Goal: Task Accomplishment & Management: Use online tool/utility

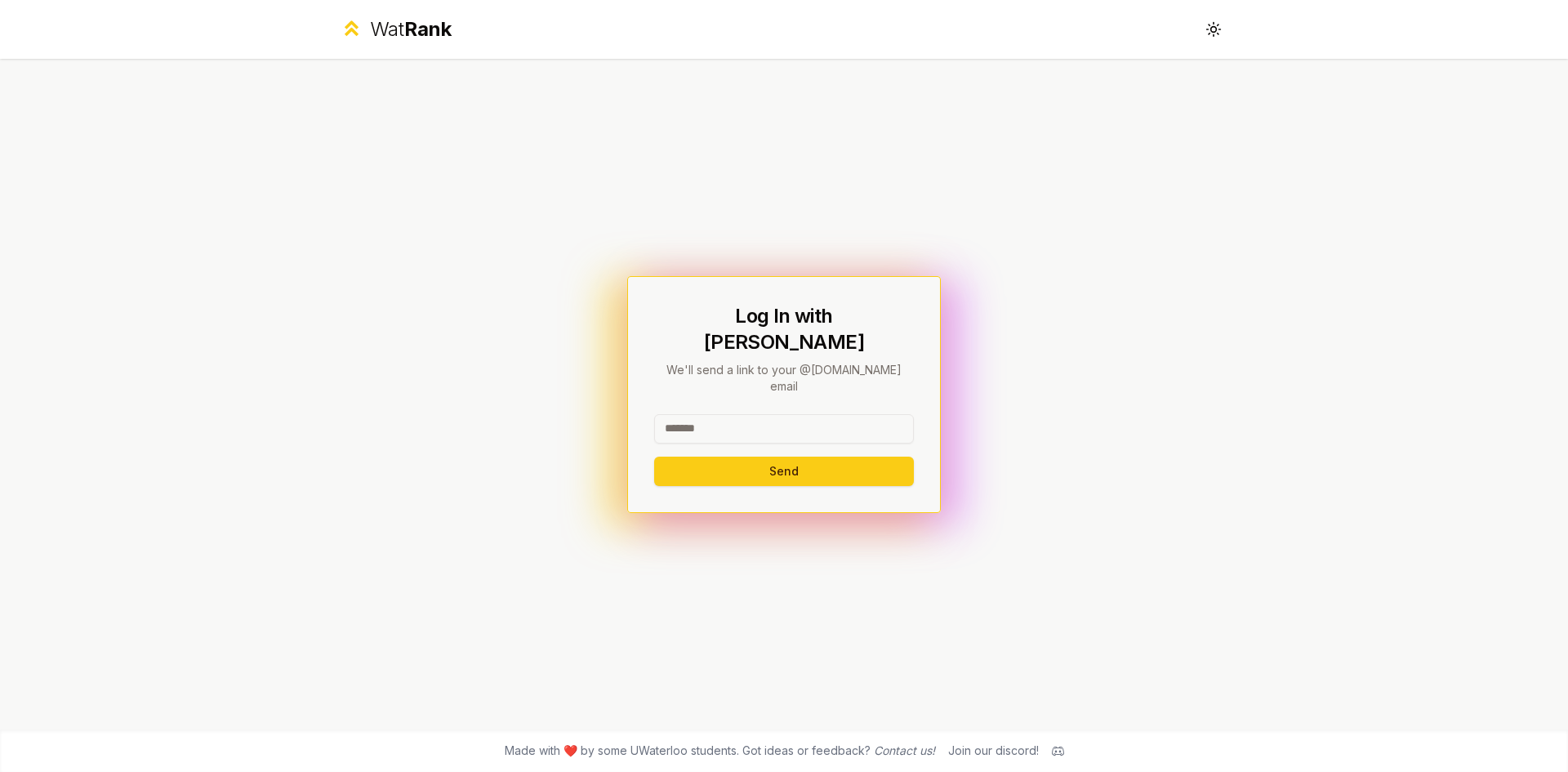
click at [735, 414] on input at bounding box center [784, 429] width 260 height 30
drag, startPoint x: 809, startPoint y: 405, endPoint x: 629, endPoint y: 399, distance: 180.1
click at [629, 399] on div "**********" at bounding box center [784, 395] width 941 height 671
type input "*******"
click at [654, 457] on button "Send" at bounding box center [784, 471] width 260 height 30
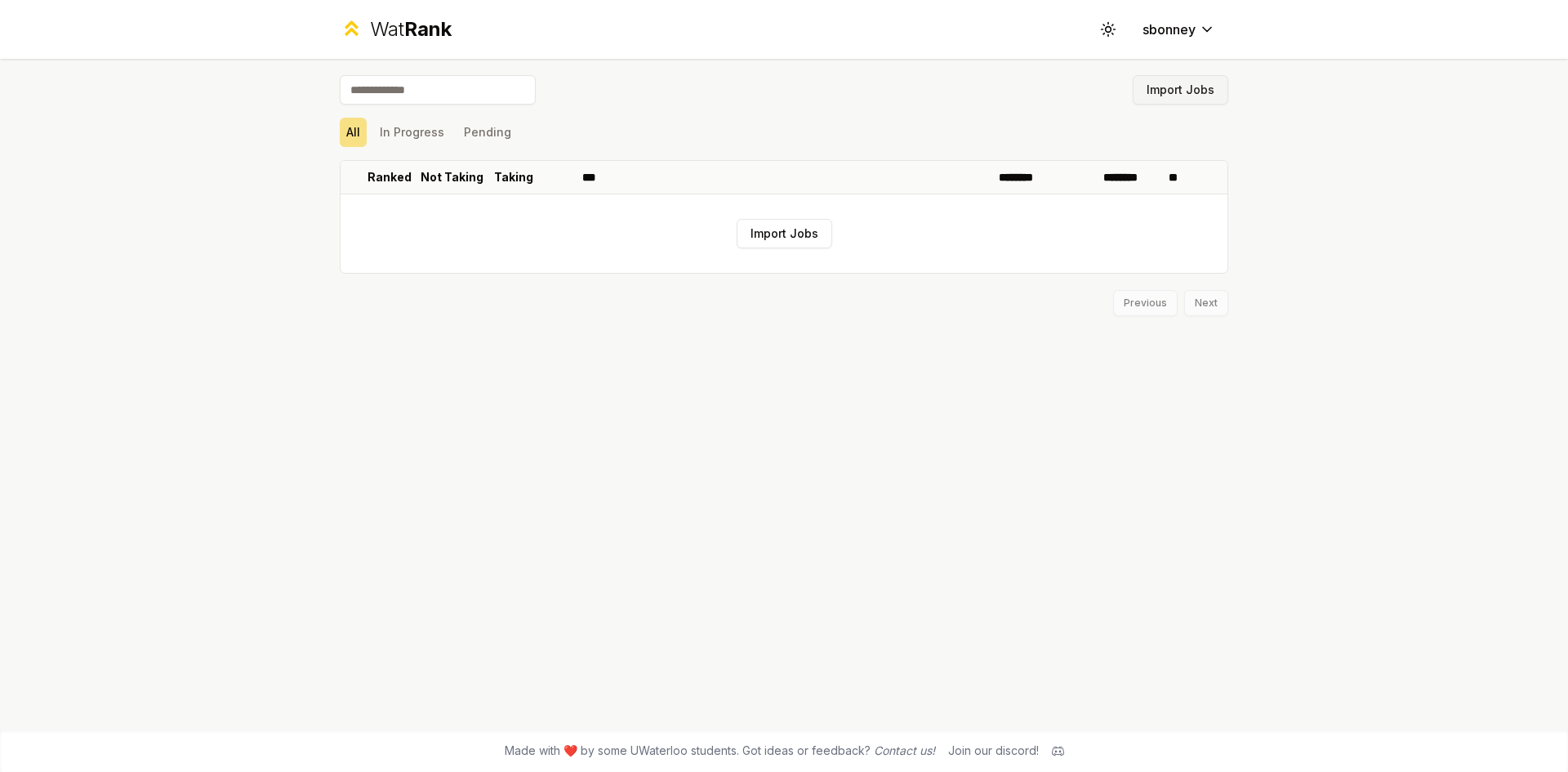
click at [1188, 84] on button "Import Jobs" at bounding box center [1180, 90] width 96 height 30
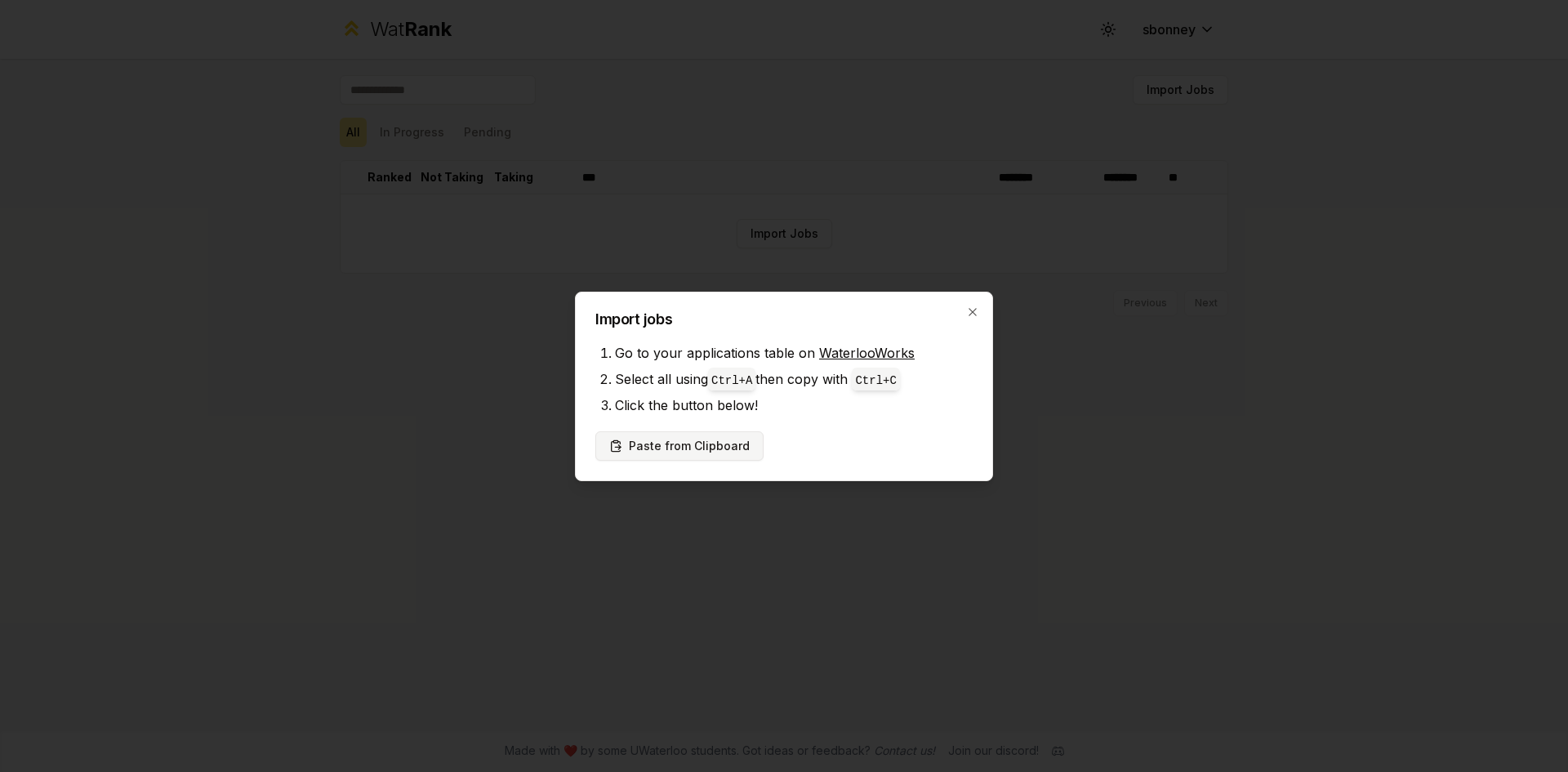
click at [692, 442] on button "Paste from Clipboard" at bounding box center [679, 446] width 168 height 30
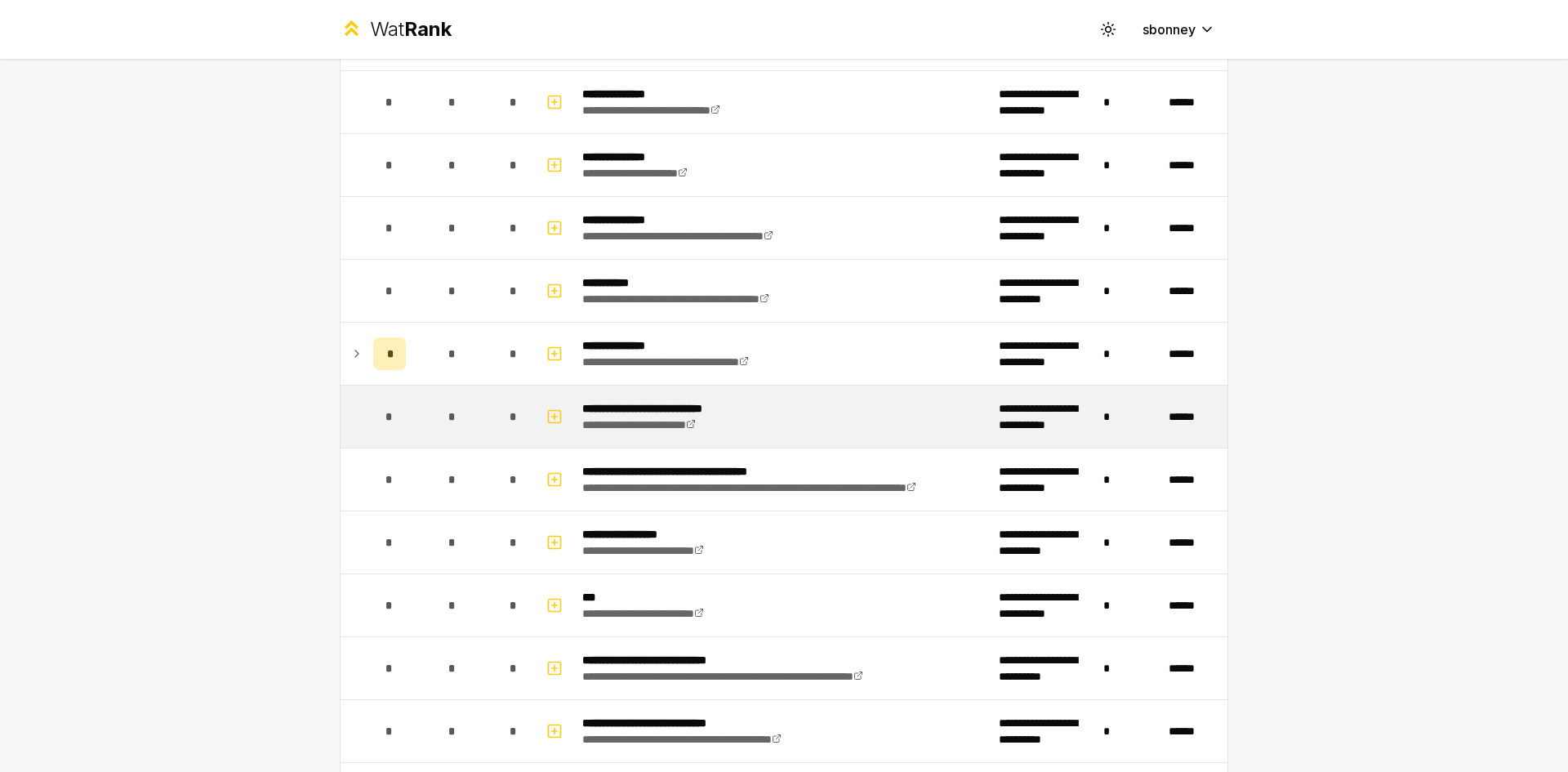
scroll to position [409, 0]
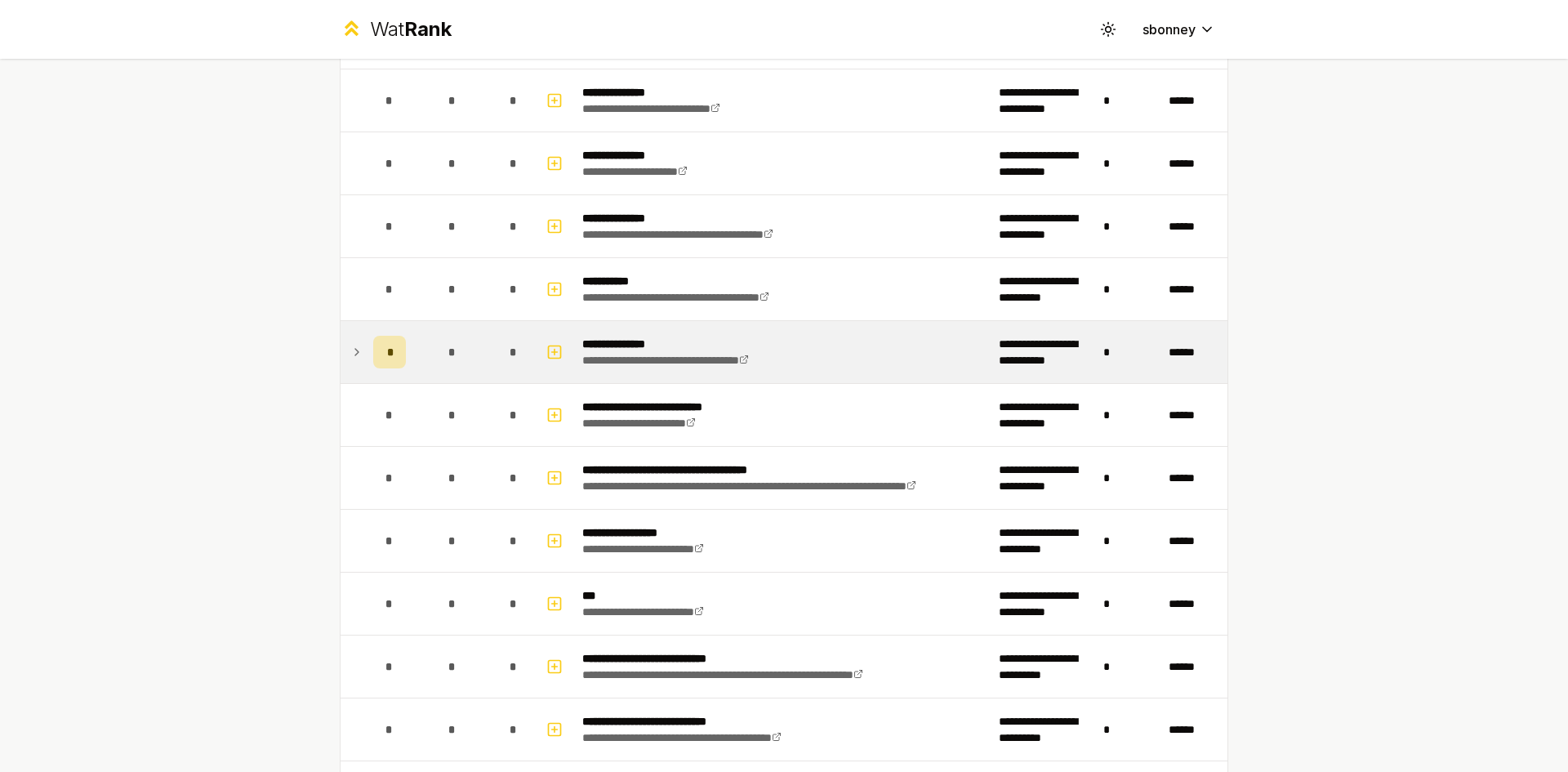
click at [355, 350] on icon at bounding box center [356, 352] width 13 height 20
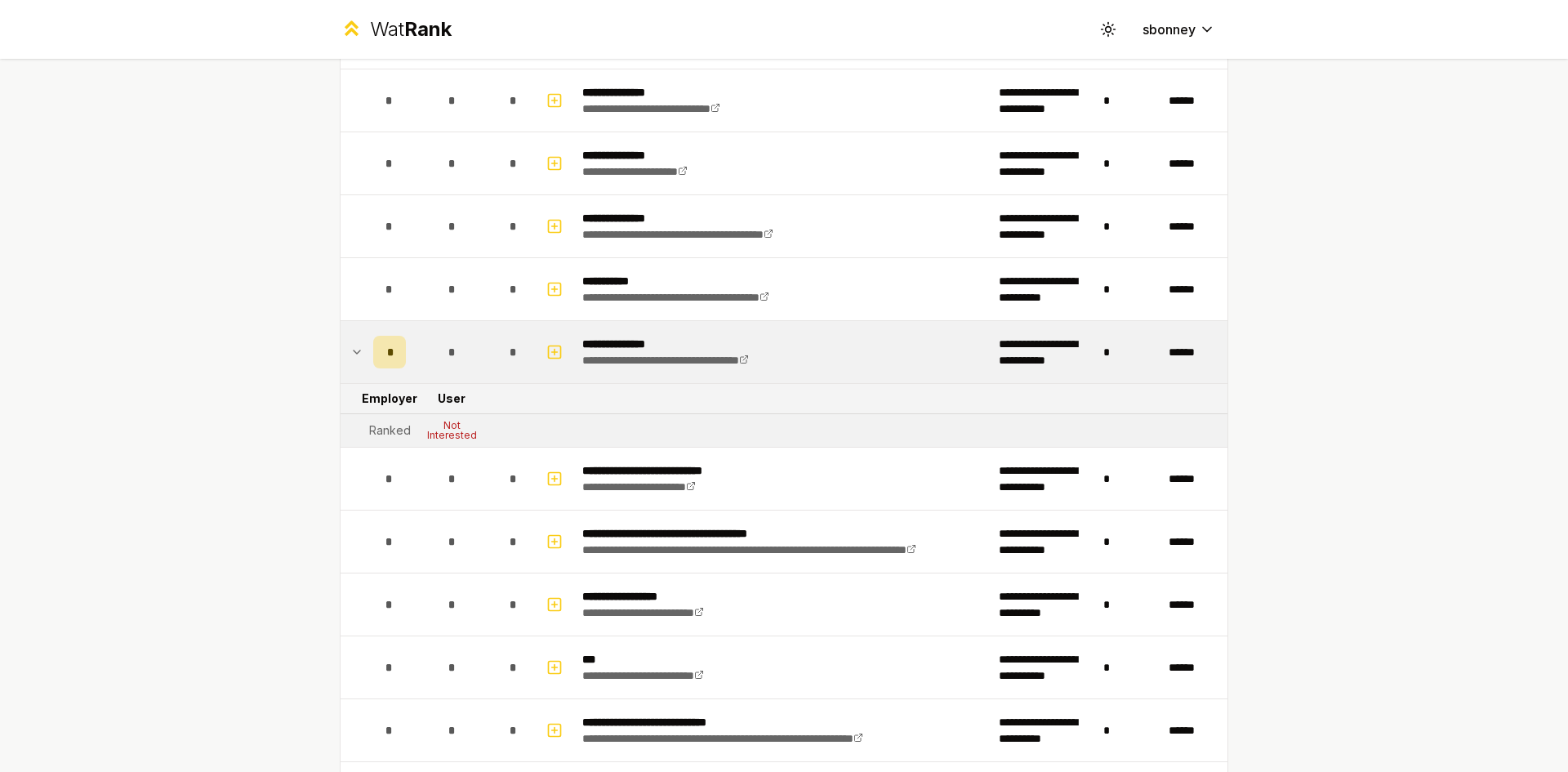
click at [355, 350] on icon at bounding box center [357, 352] width 7 height 3
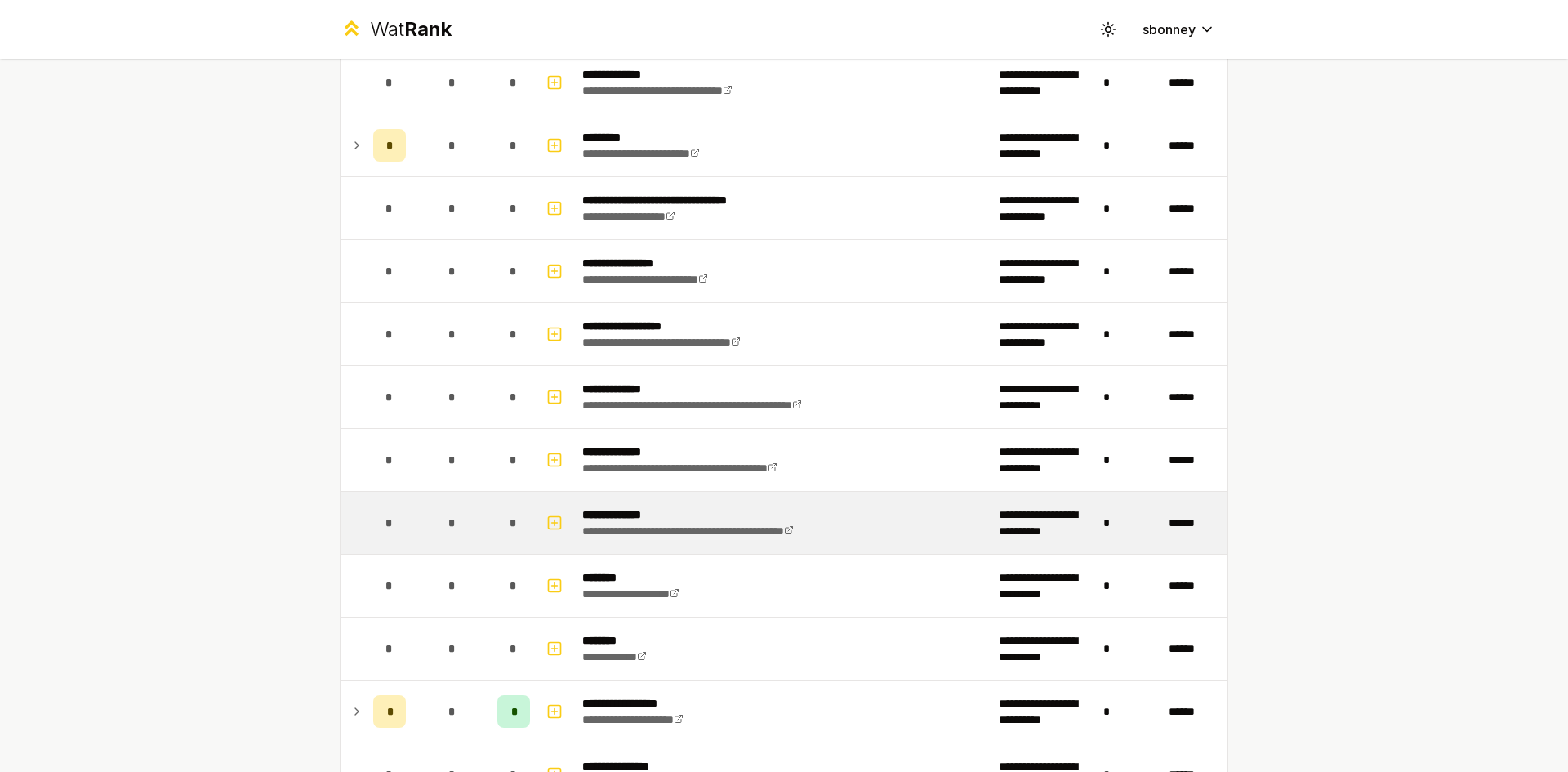
scroll to position [1389, 0]
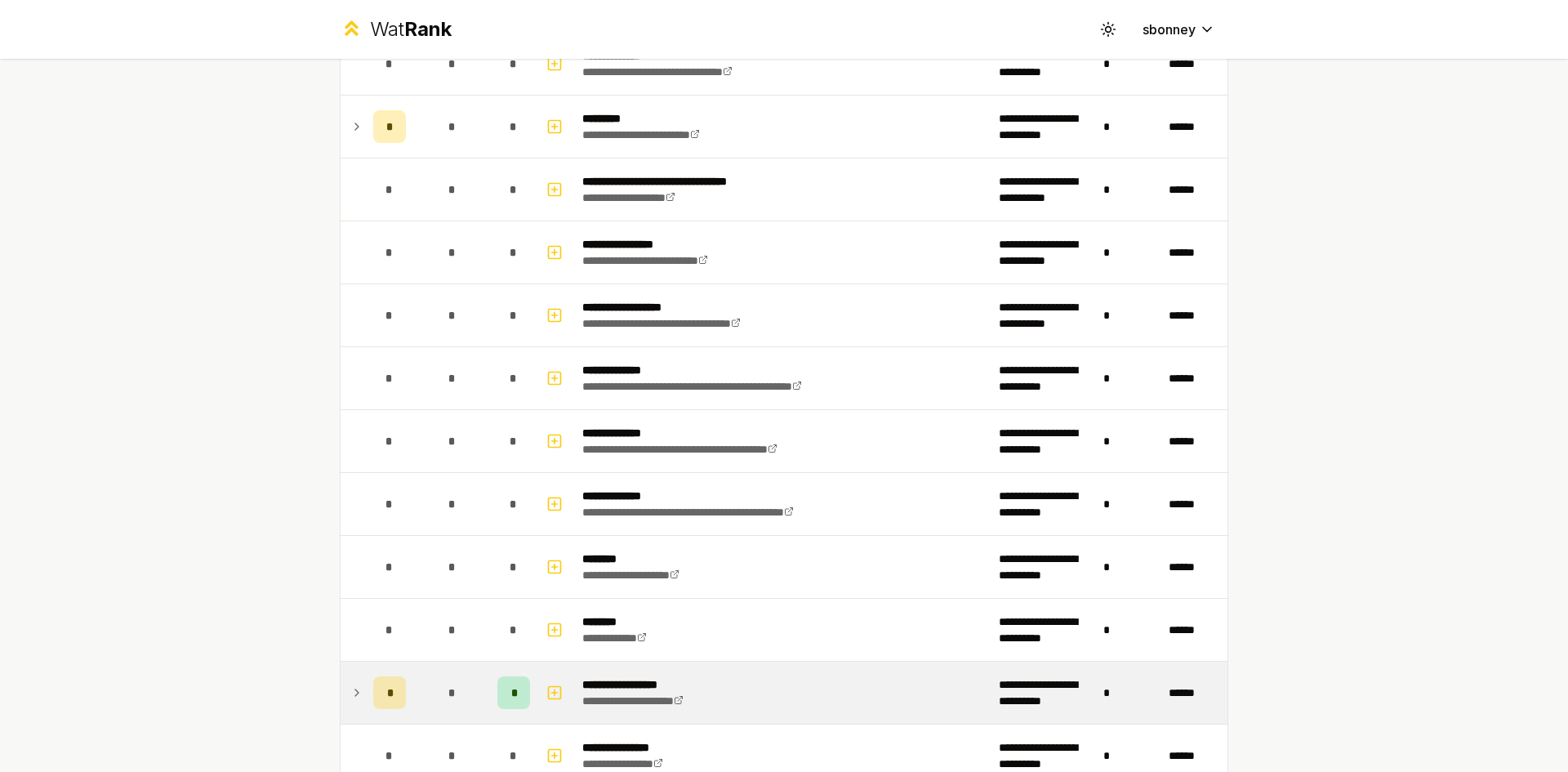
click at [378, 693] on div "*" at bounding box center [389, 693] width 33 height 33
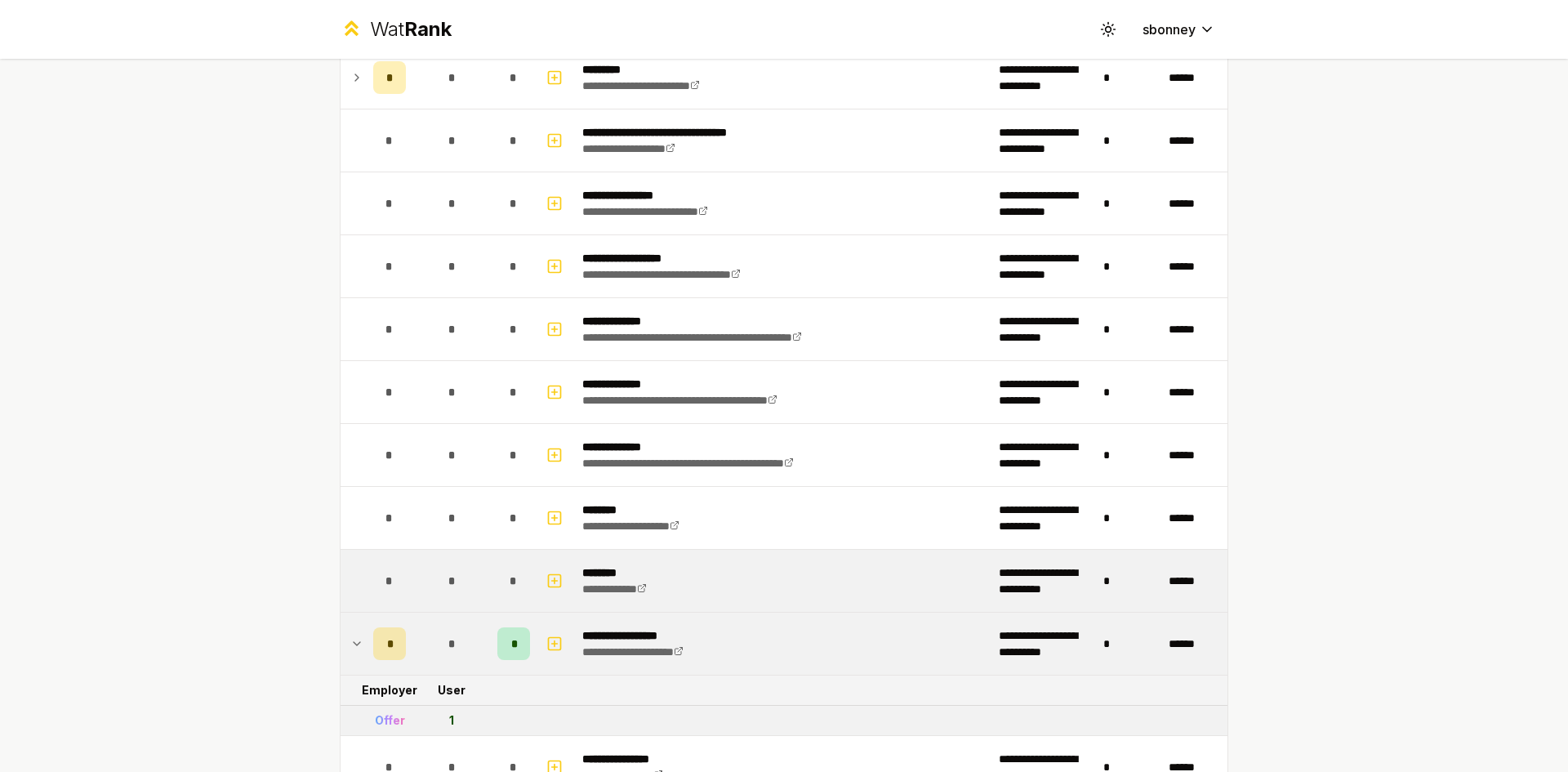
scroll to position [1634, 0]
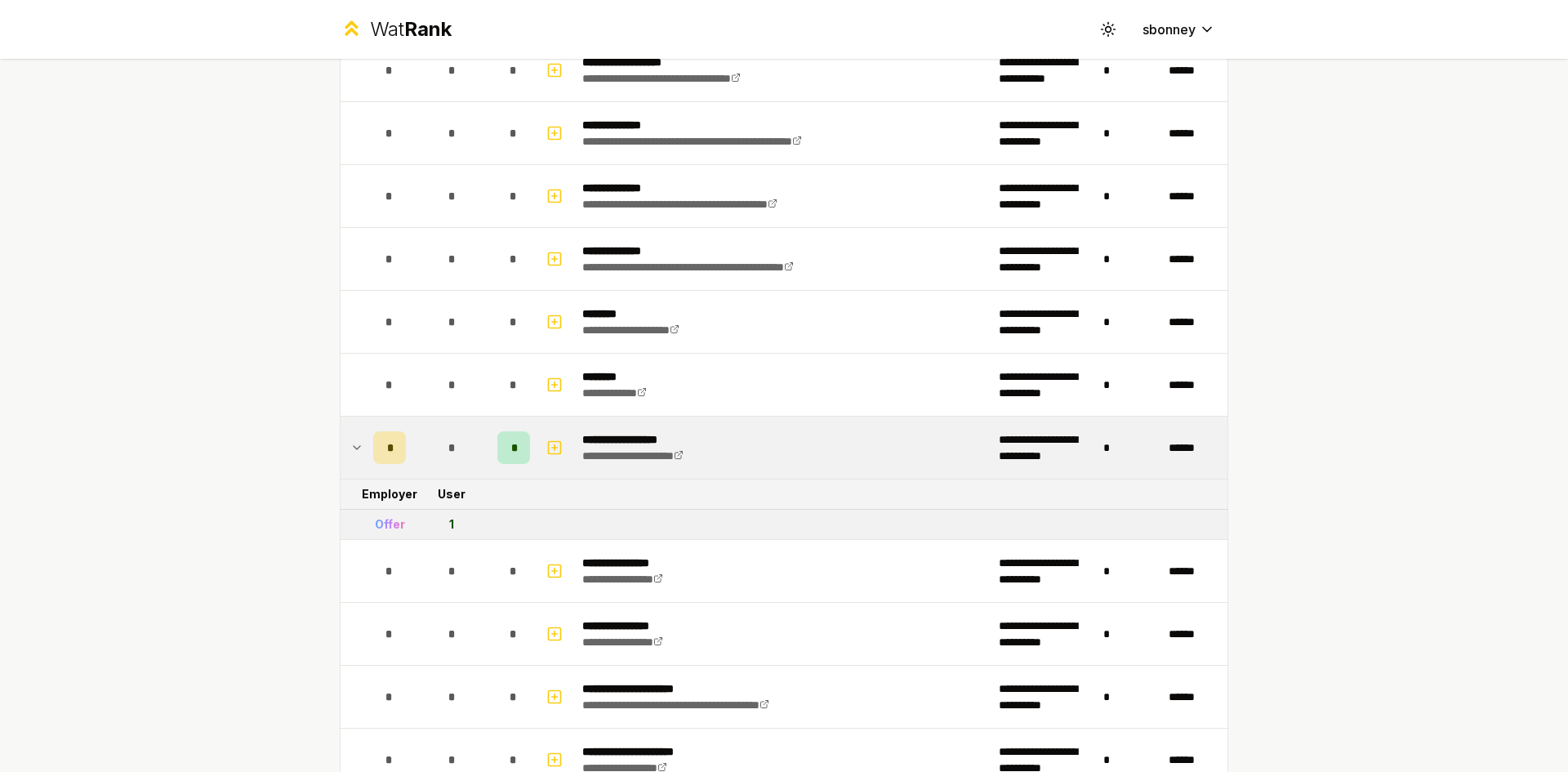
click at [511, 450] on span "*" at bounding box center [514, 447] width 5 height 17
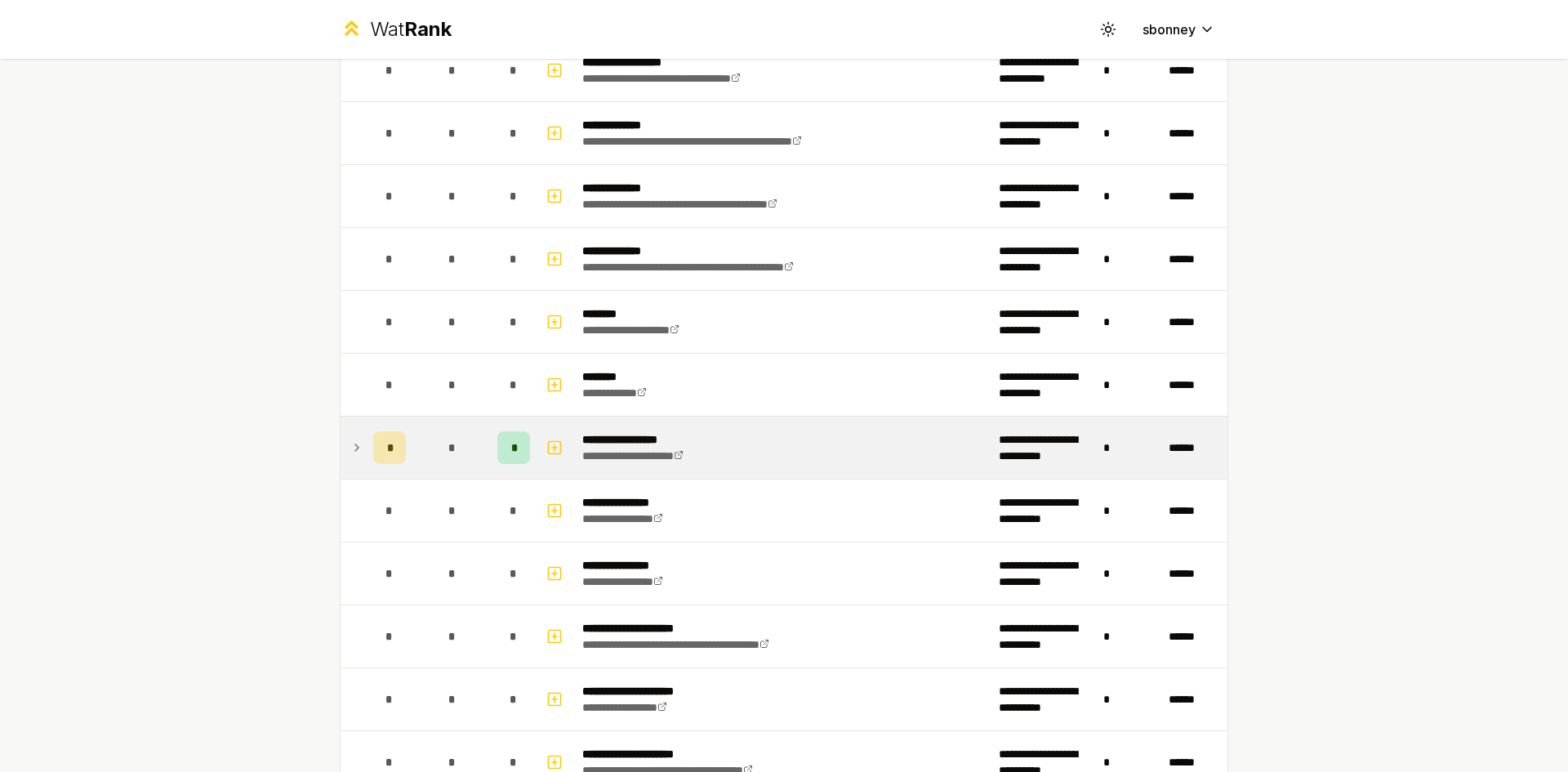
click at [504, 449] on div "*" at bounding box center [514, 448] width 33 height 33
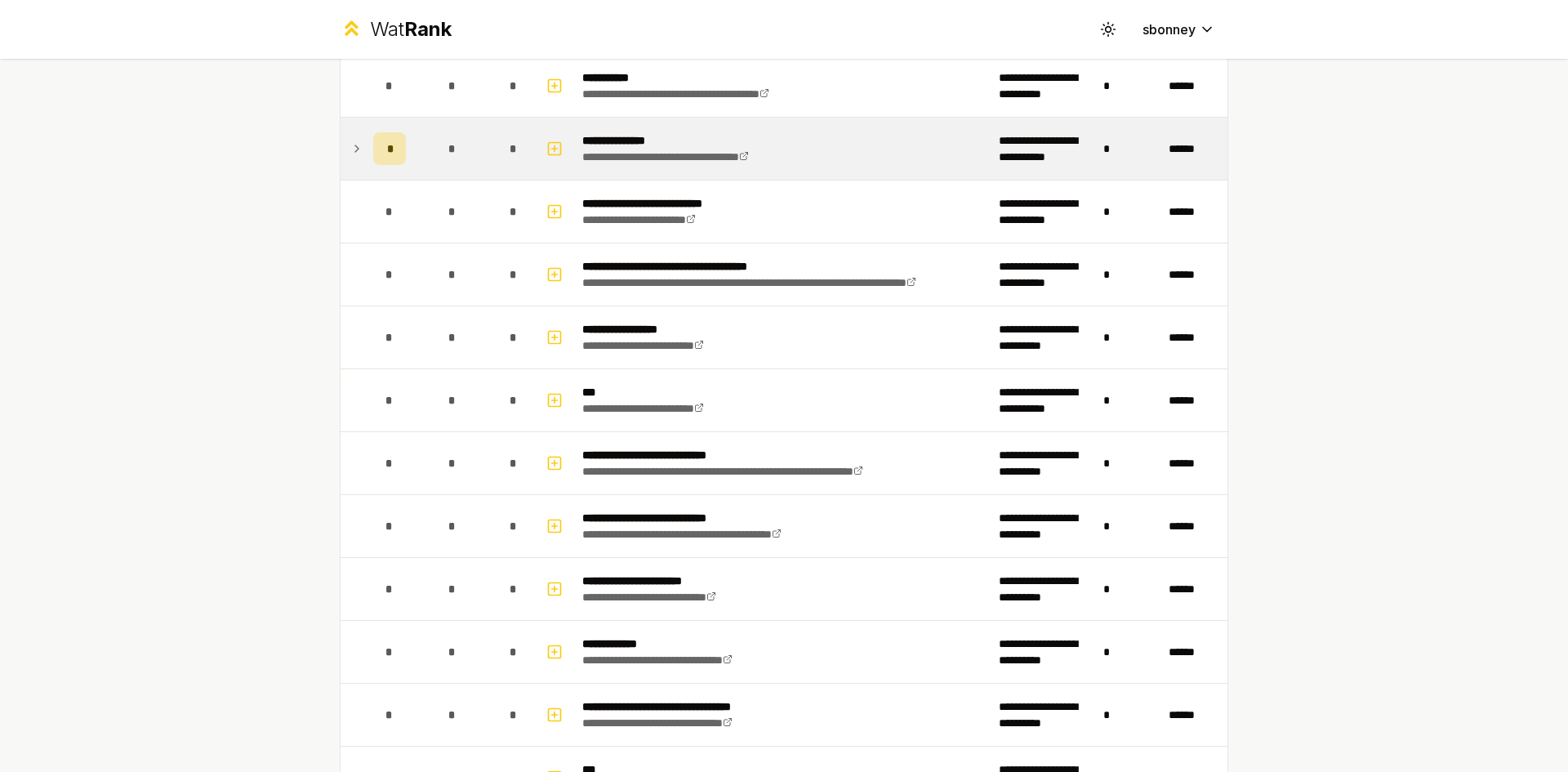
scroll to position [980, 0]
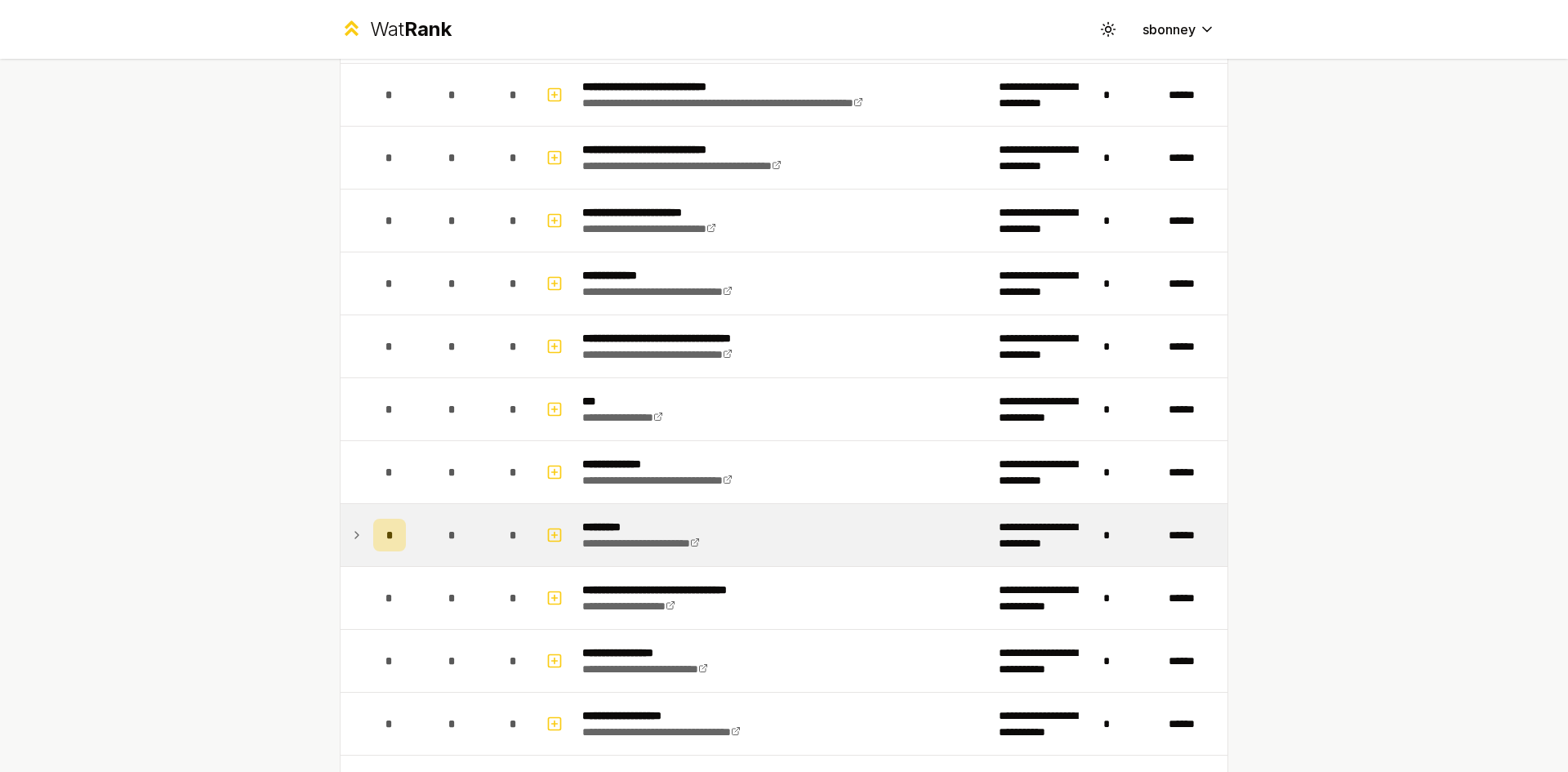
click at [386, 543] on span "*" at bounding box center [389, 535] width 7 height 17
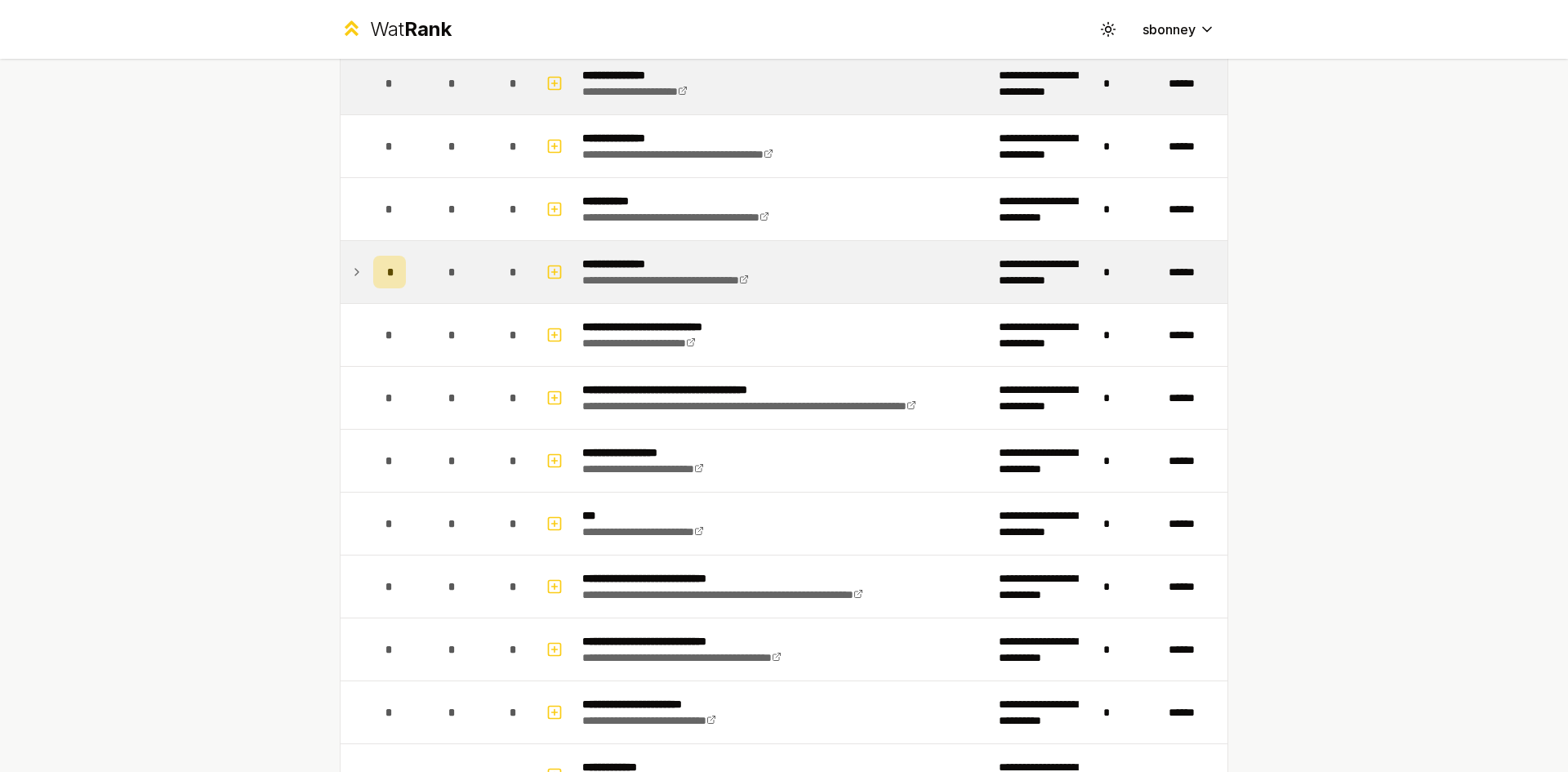
scroll to position [491, 0]
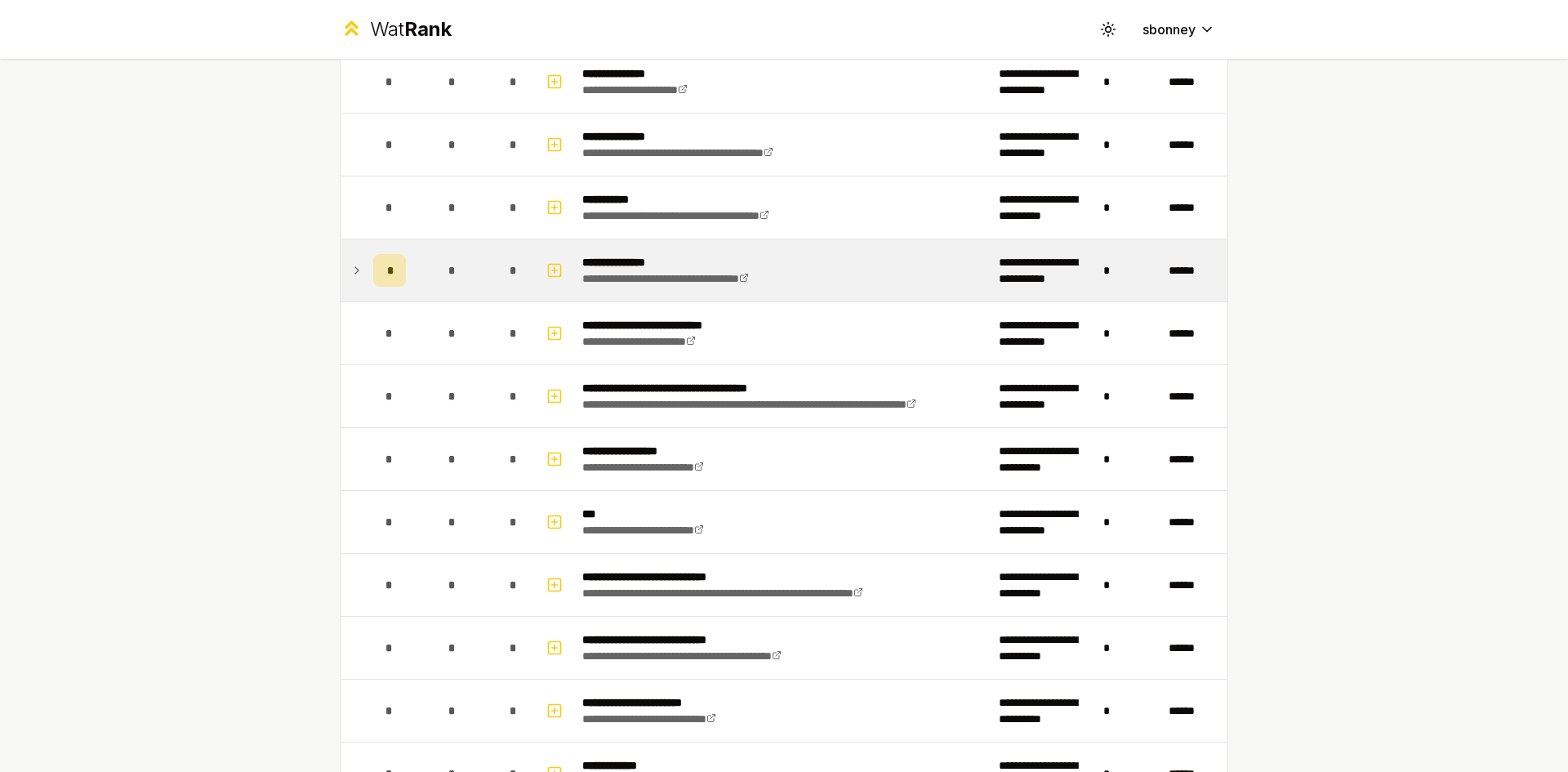
click at [395, 277] on div "*" at bounding box center [389, 271] width 33 height 33
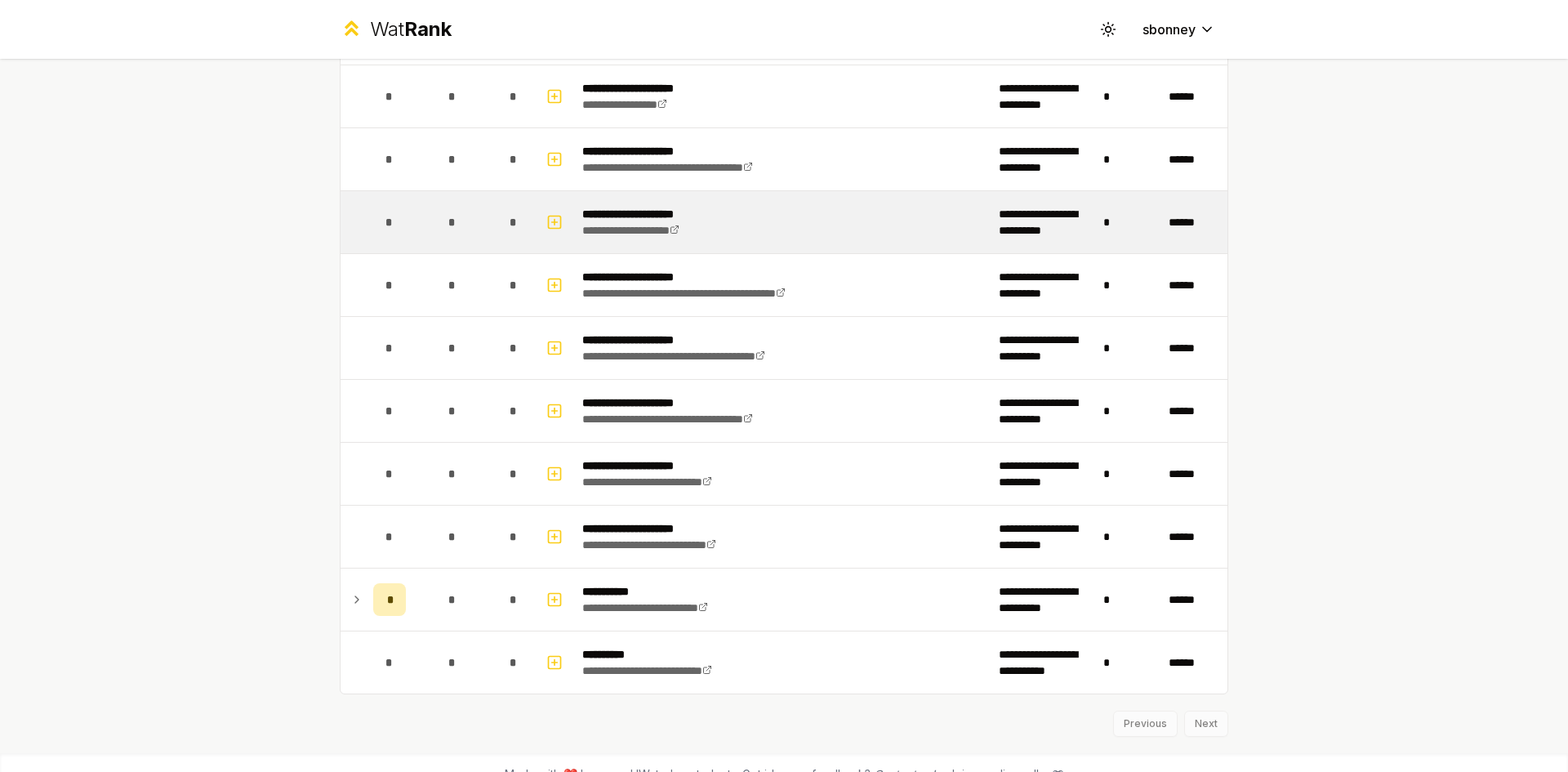
scroll to position [2479, 0]
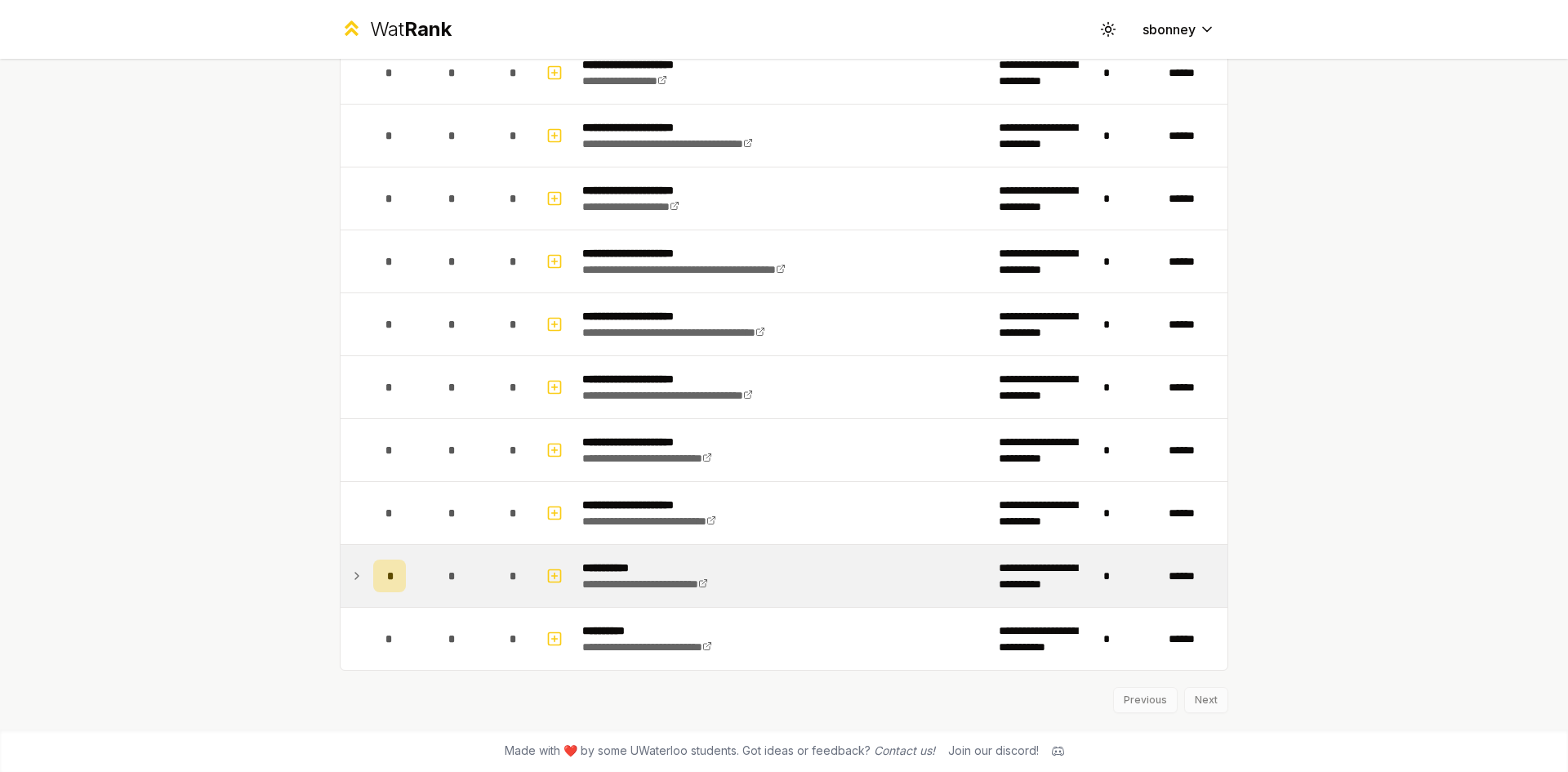
click at [374, 578] on div "*" at bounding box center [389, 576] width 33 height 33
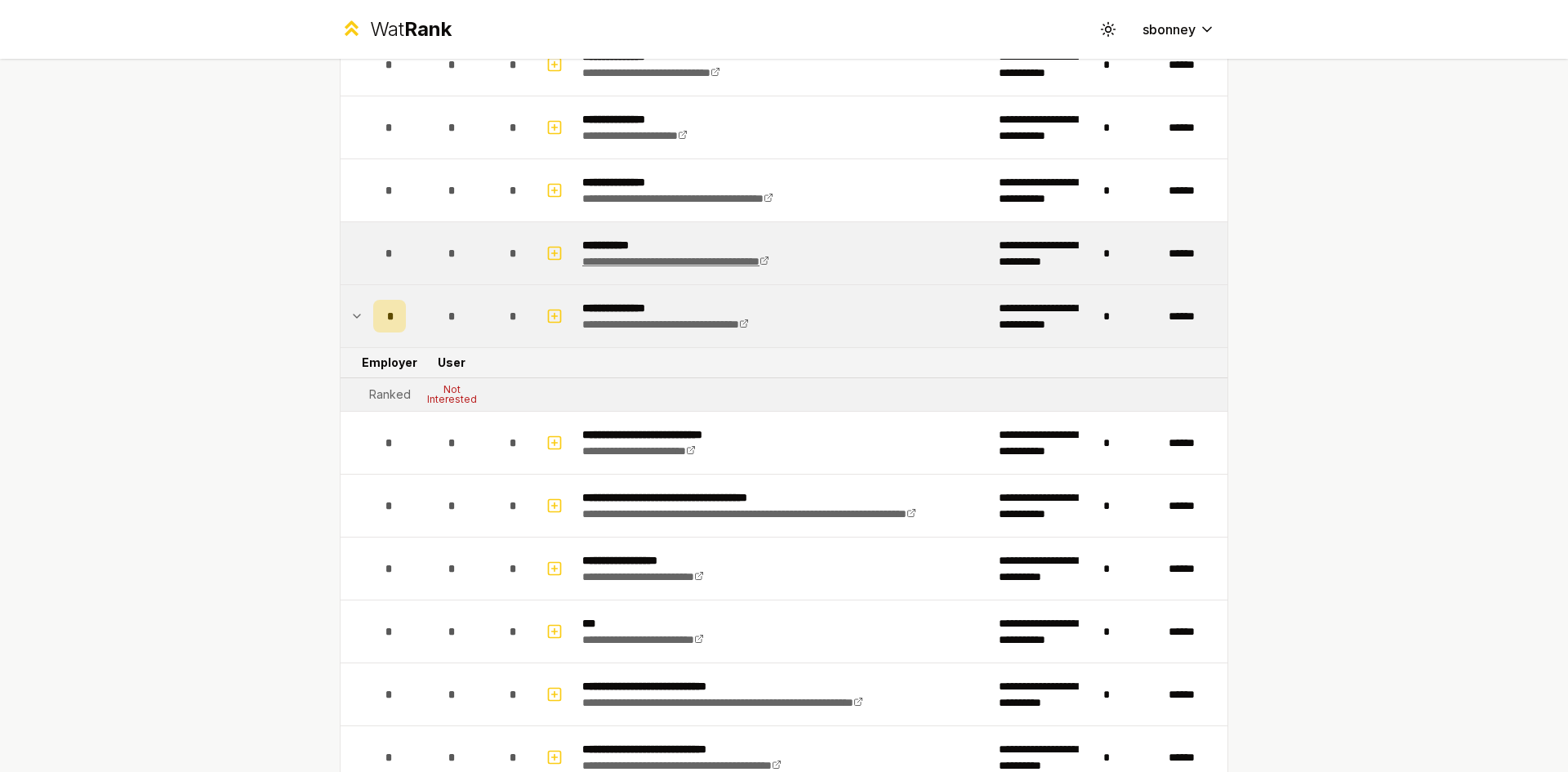
scroll to position [0, 0]
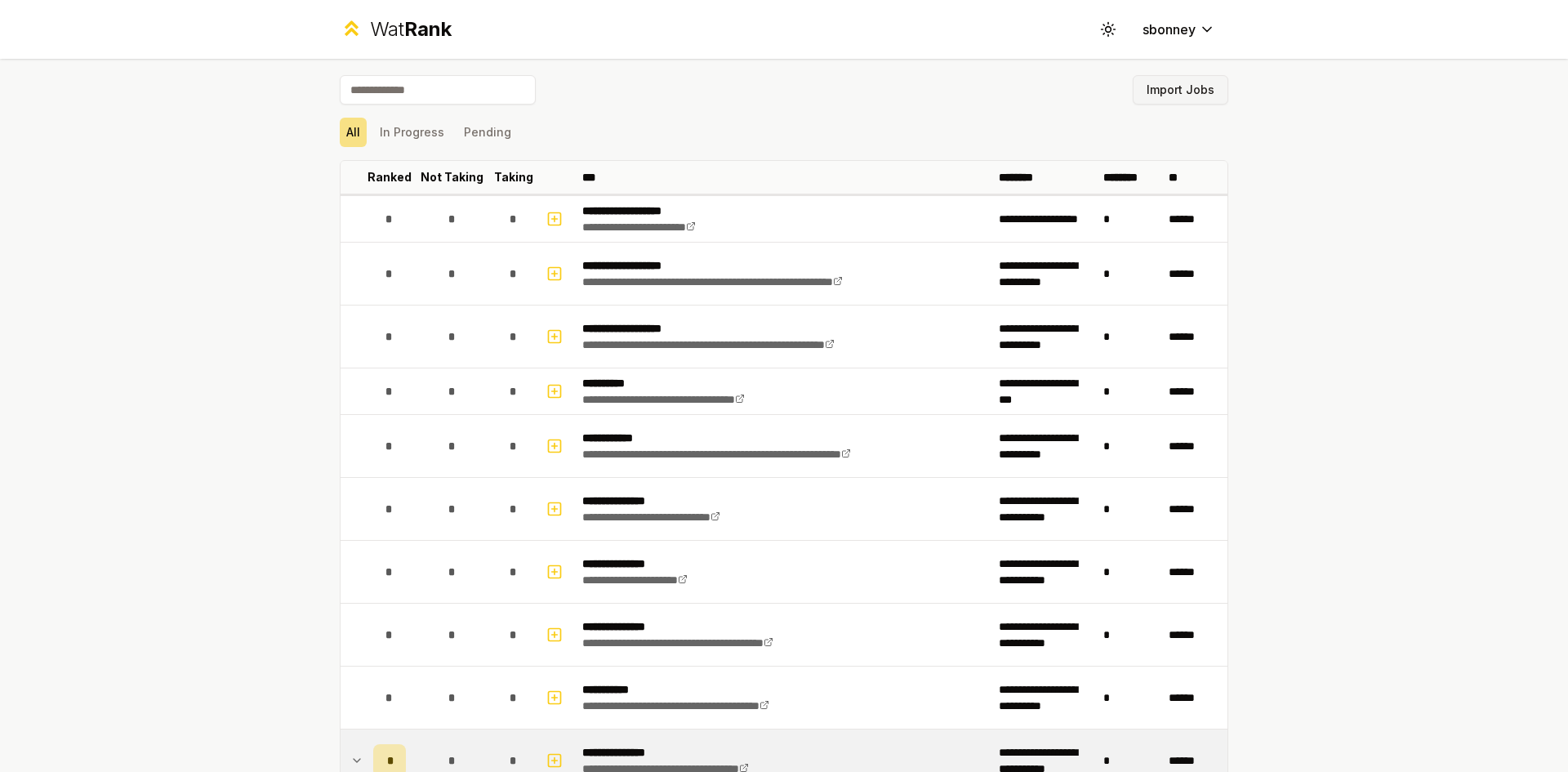
click at [1181, 92] on button "Import Jobs" at bounding box center [1180, 90] width 96 height 30
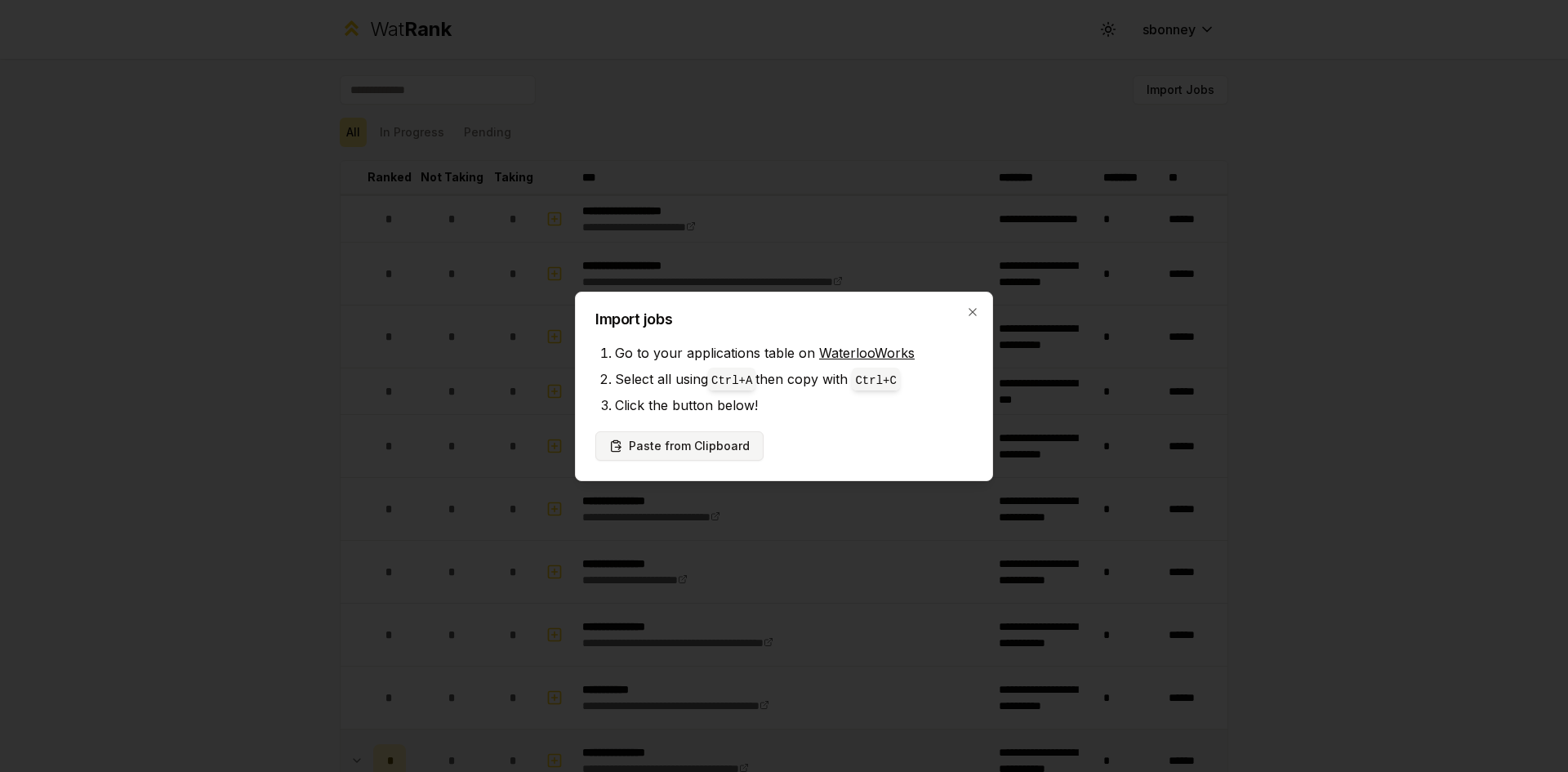
click at [675, 447] on button "Paste from Clipboard" at bounding box center [679, 446] width 168 height 30
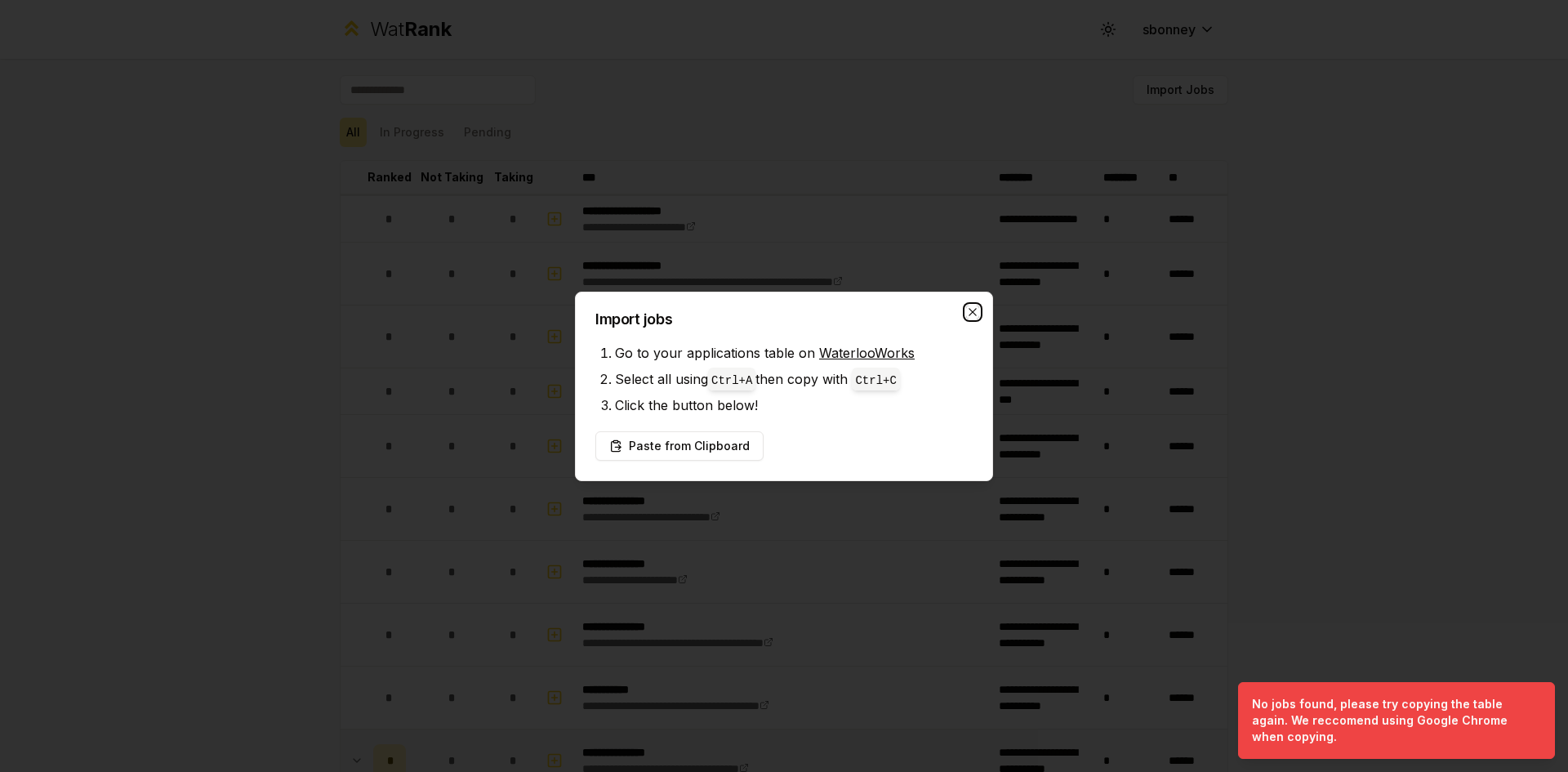
click at [971, 307] on icon "button" at bounding box center [972, 312] width 13 height 13
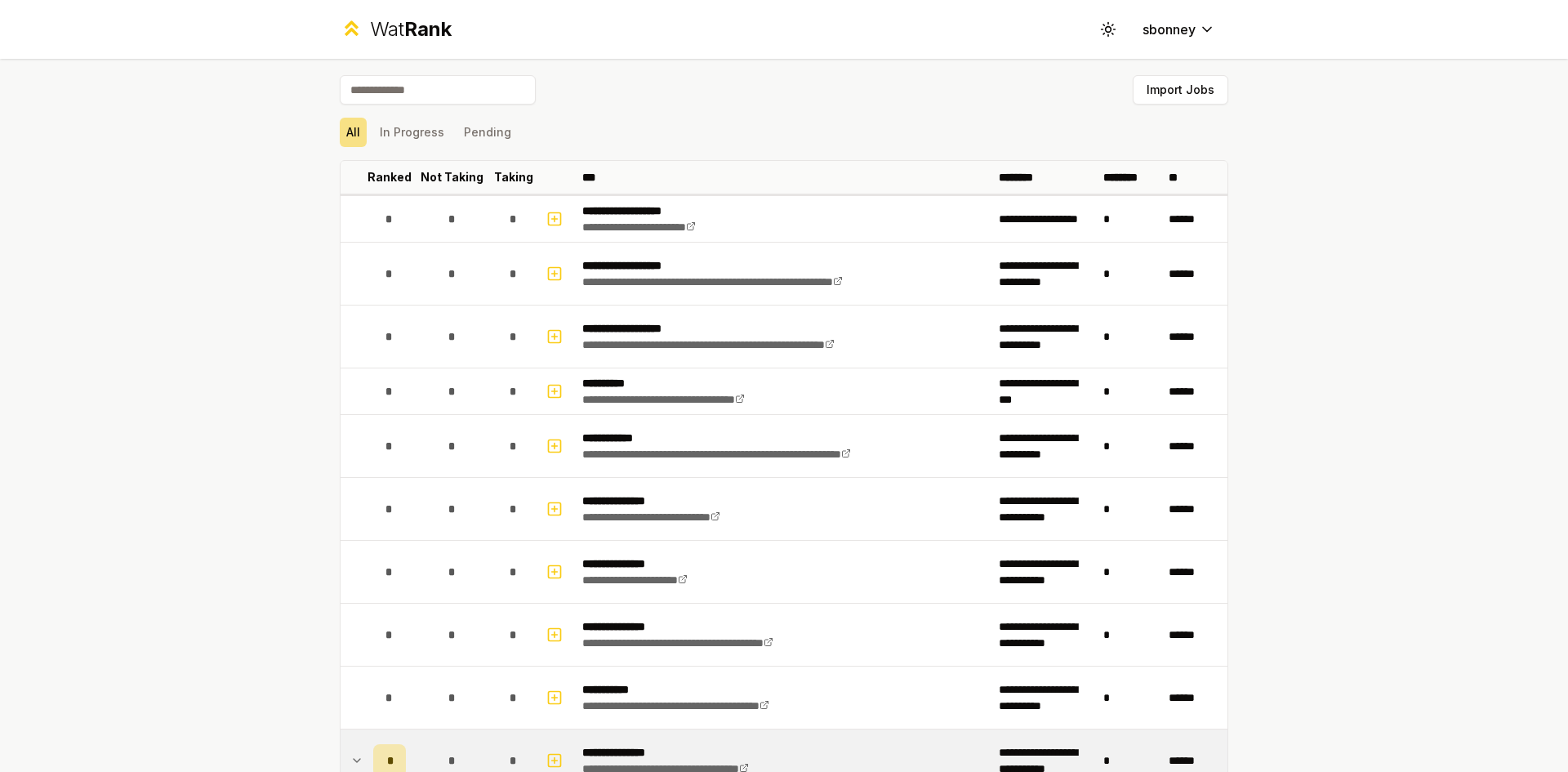
click at [622, 85] on div "Import Jobs" at bounding box center [784, 92] width 889 height 36
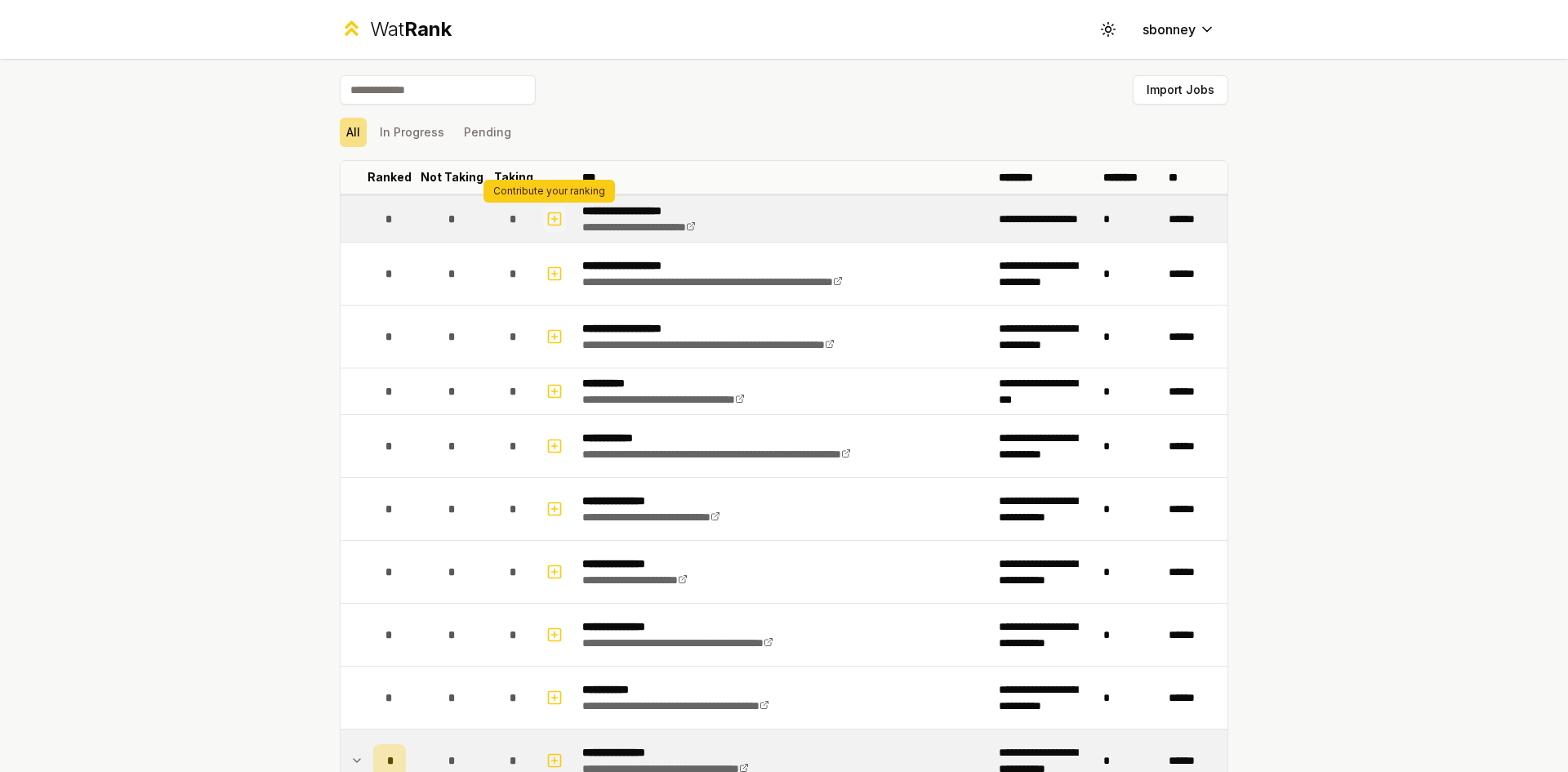
click at [555, 219] on icon "button" at bounding box center [555, 219] width 0 height 6
select select
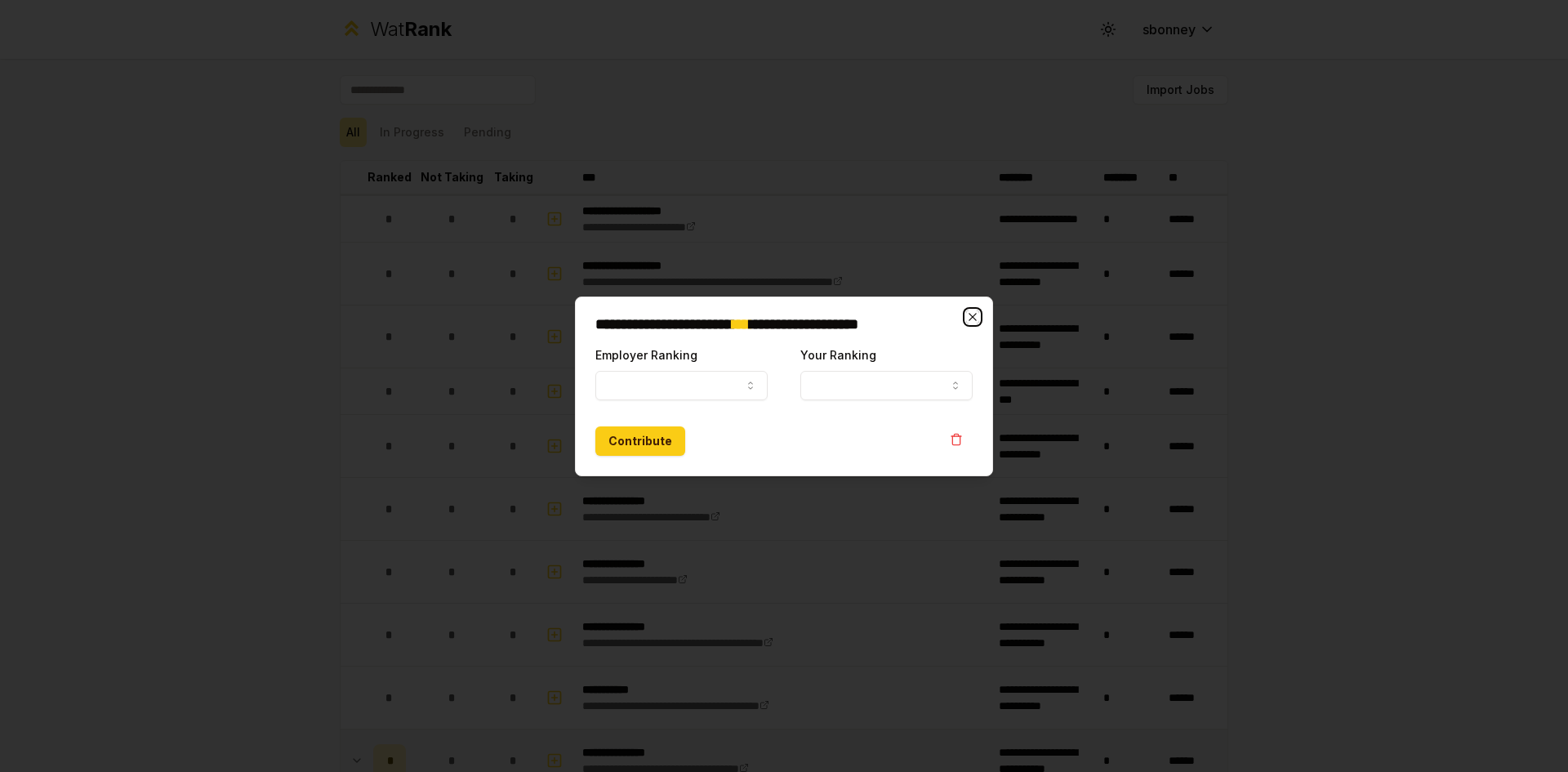
click at [973, 317] on icon "button" at bounding box center [972, 316] width 7 height 7
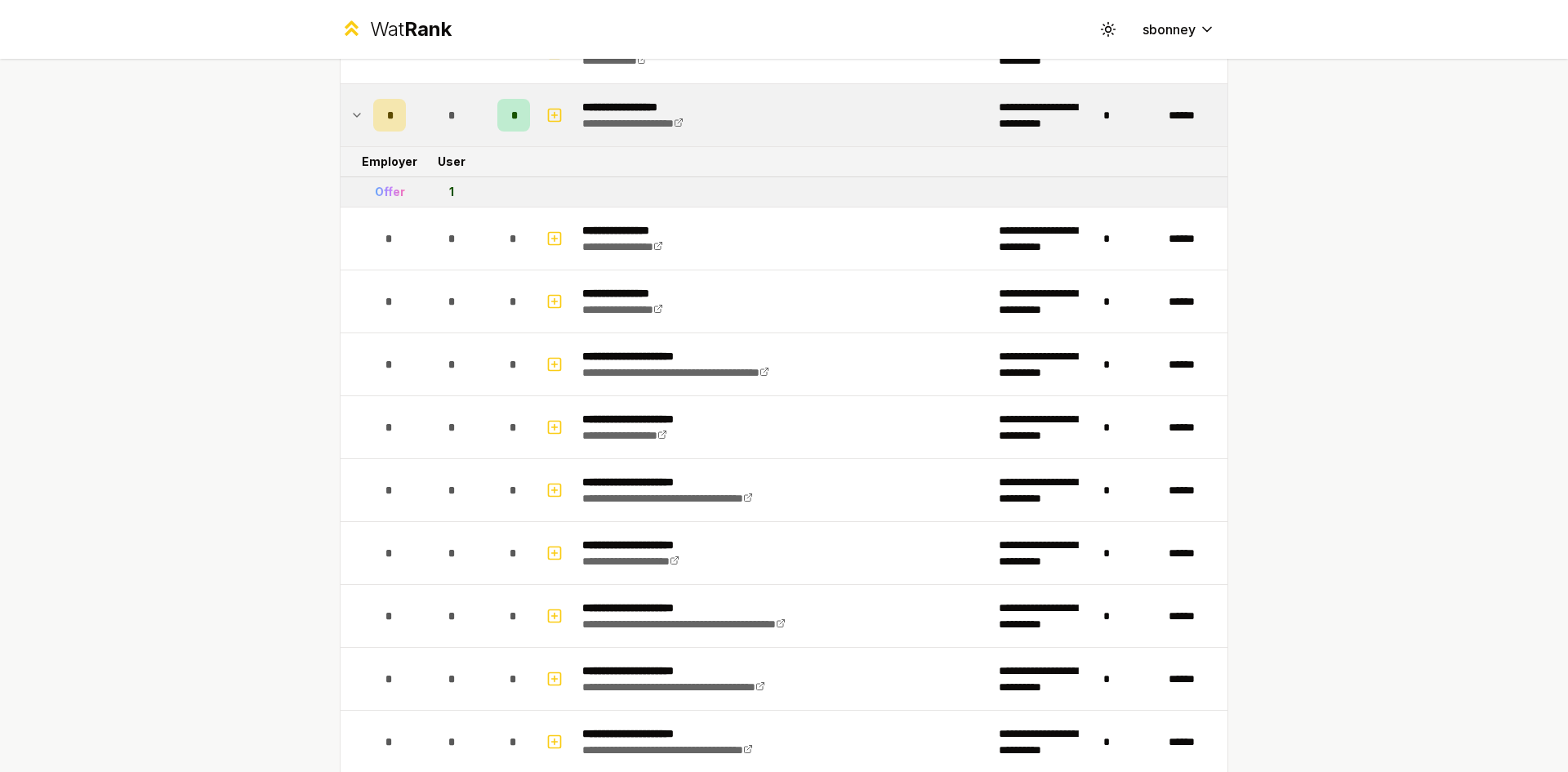
scroll to position [2532, 0]
